Goal: Task Accomplishment & Management: Manage account settings

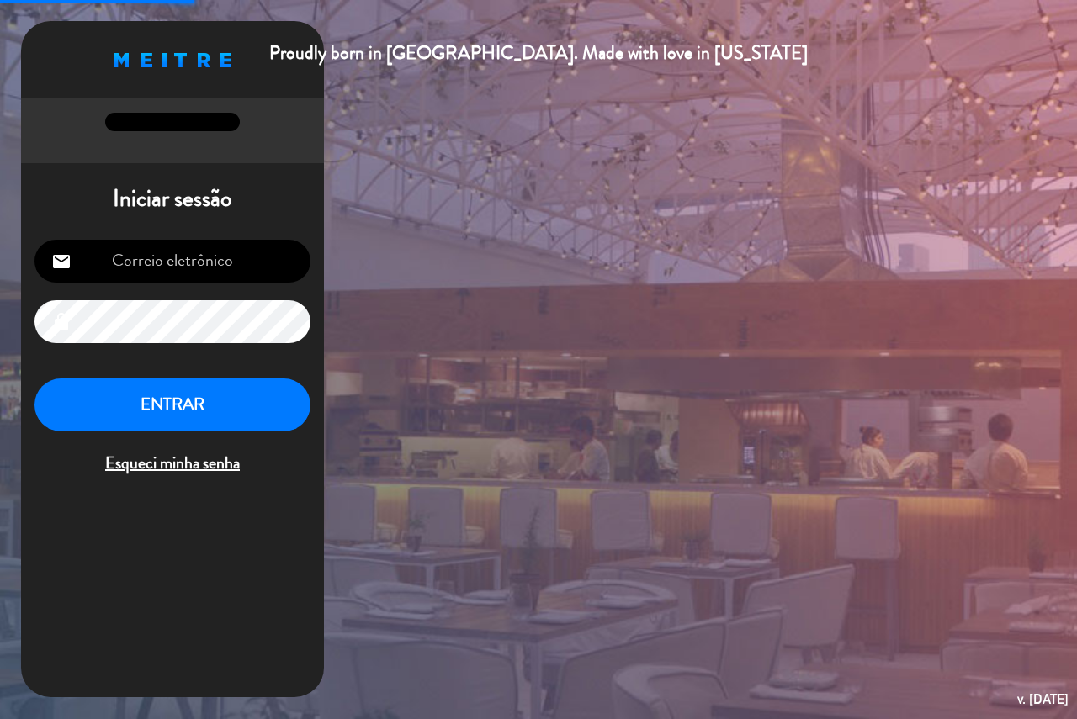
type input "[EMAIL_ADDRESS][DOMAIN_NAME]"
click at [185, 406] on button "ENTRAR" at bounding box center [172, 405] width 276 height 53
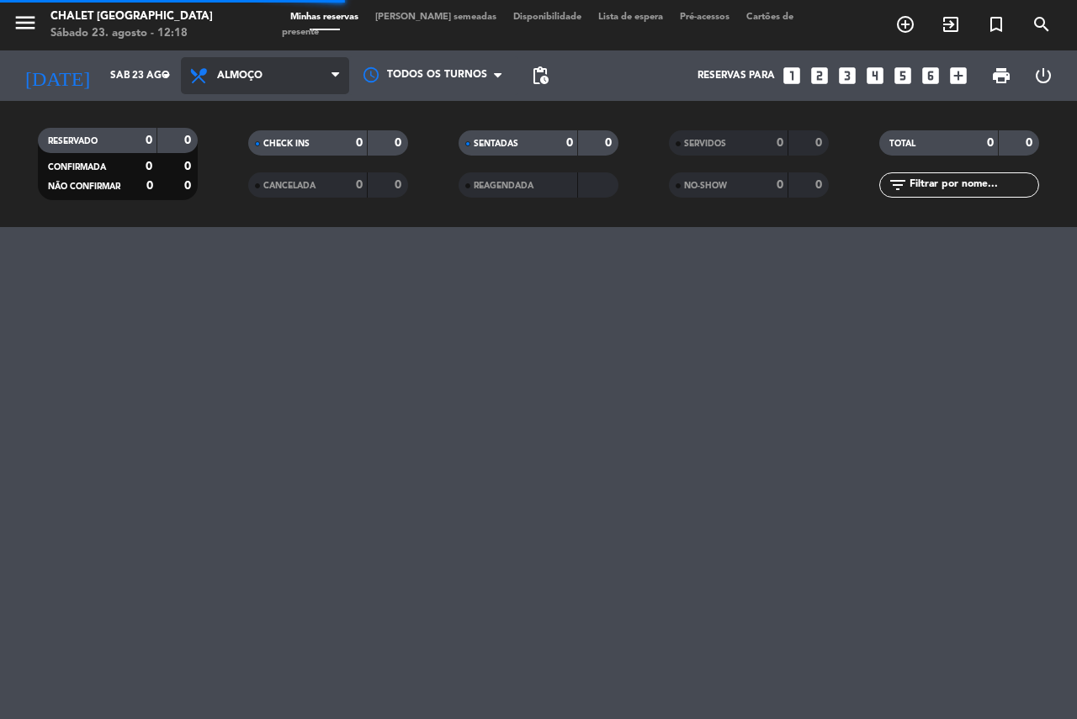
click at [233, 82] on span "Almoço" at bounding box center [265, 75] width 168 height 37
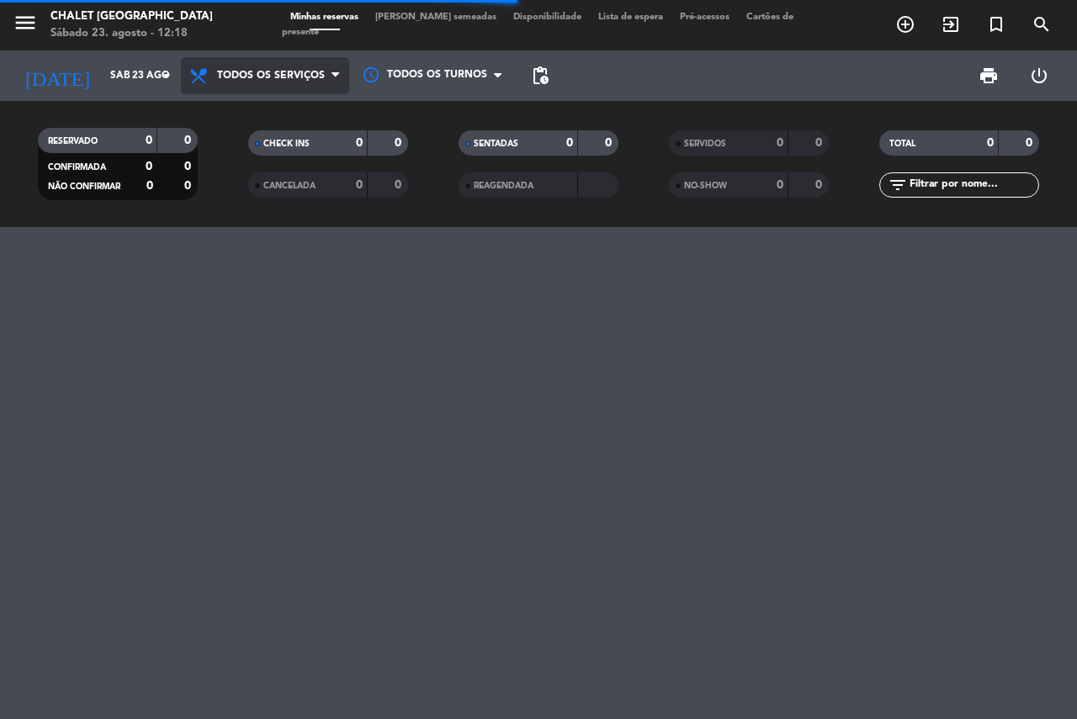
click at [251, 109] on div "menu Chalet Suisse Sábado 23. agosto - 12:18 Minhas reservas Mesas semeadas Dis…" at bounding box center [538, 113] width 1077 height 227
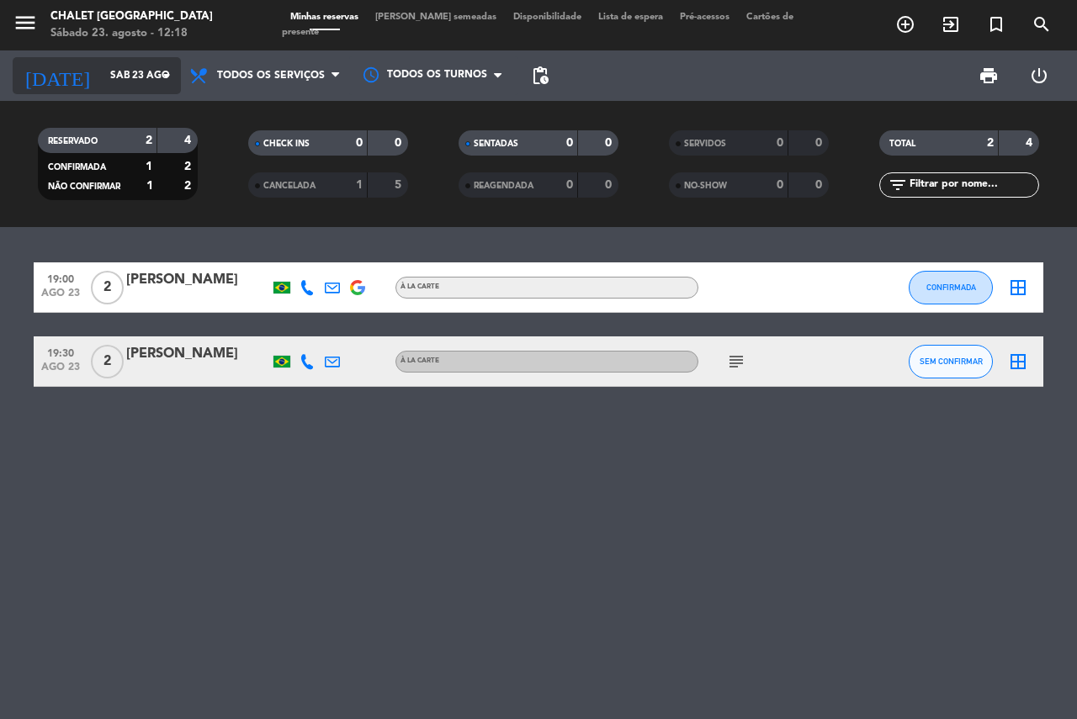
click at [114, 81] on input "Sáb 23 ago" at bounding box center [169, 75] width 134 height 29
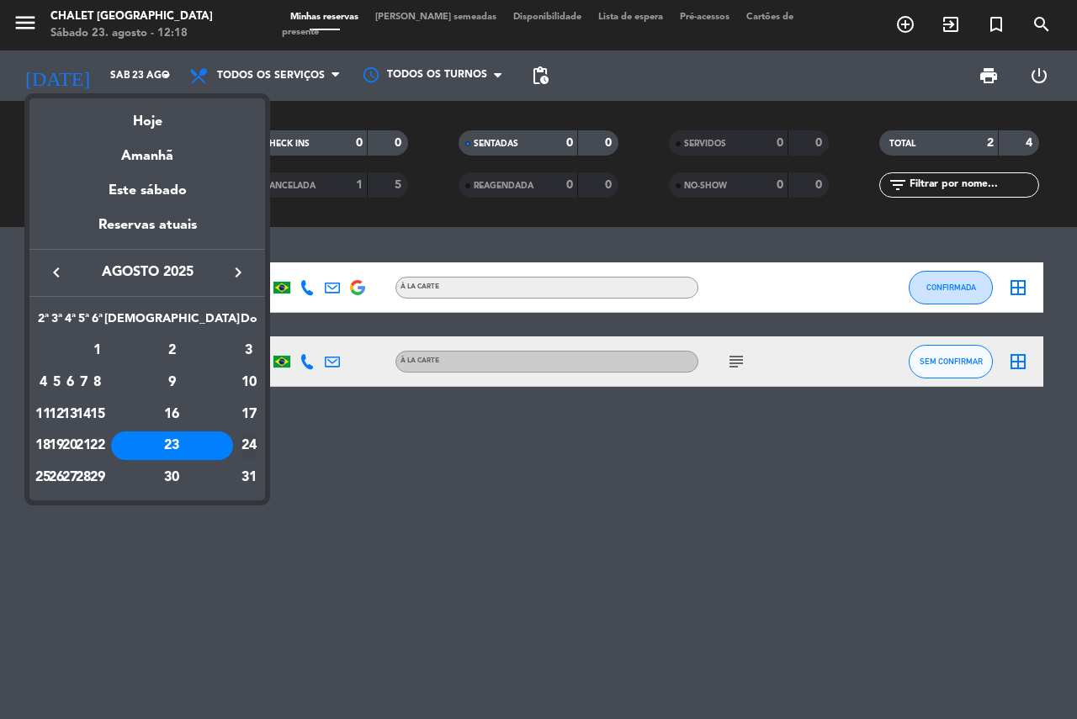
click at [245, 446] on div "24" at bounding box center [249, 446] width 17 height 29
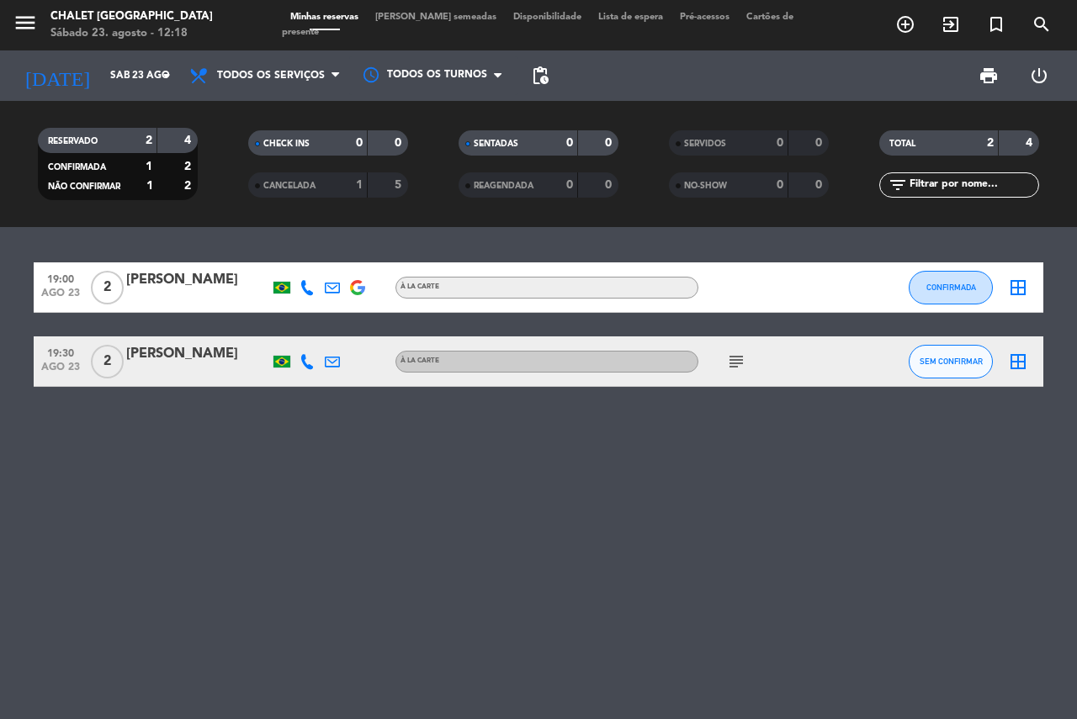
type input "Dom 24 ago"
